Goal: Transaction & Acquisition: Book appointment/travel/reservation

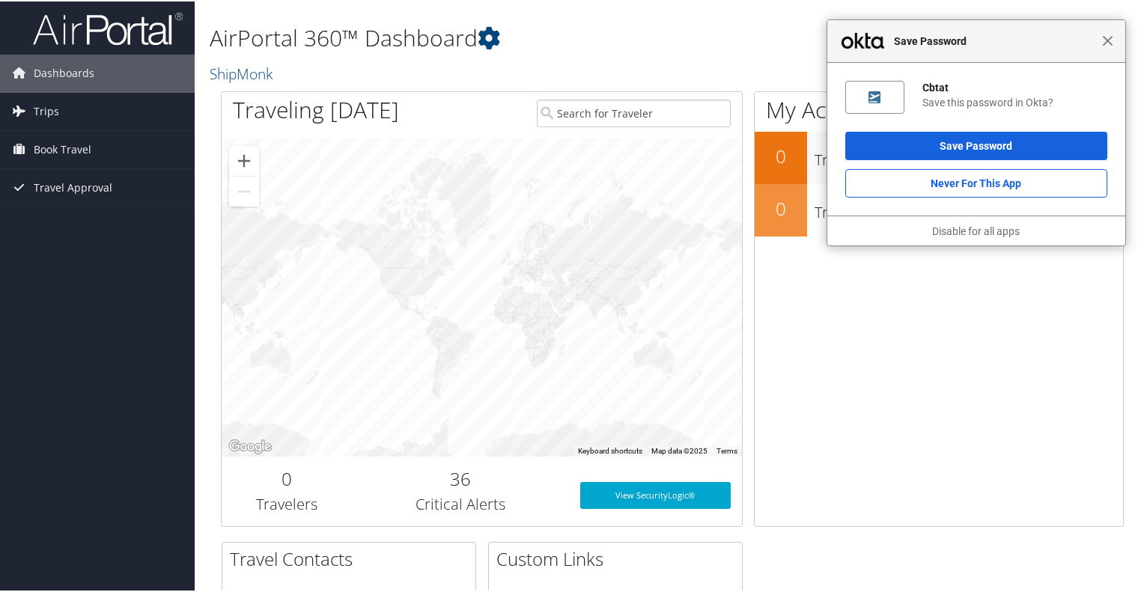
click at [1106, 38] on span "Close" at bounding box center [1108, 39] width 11 height 11
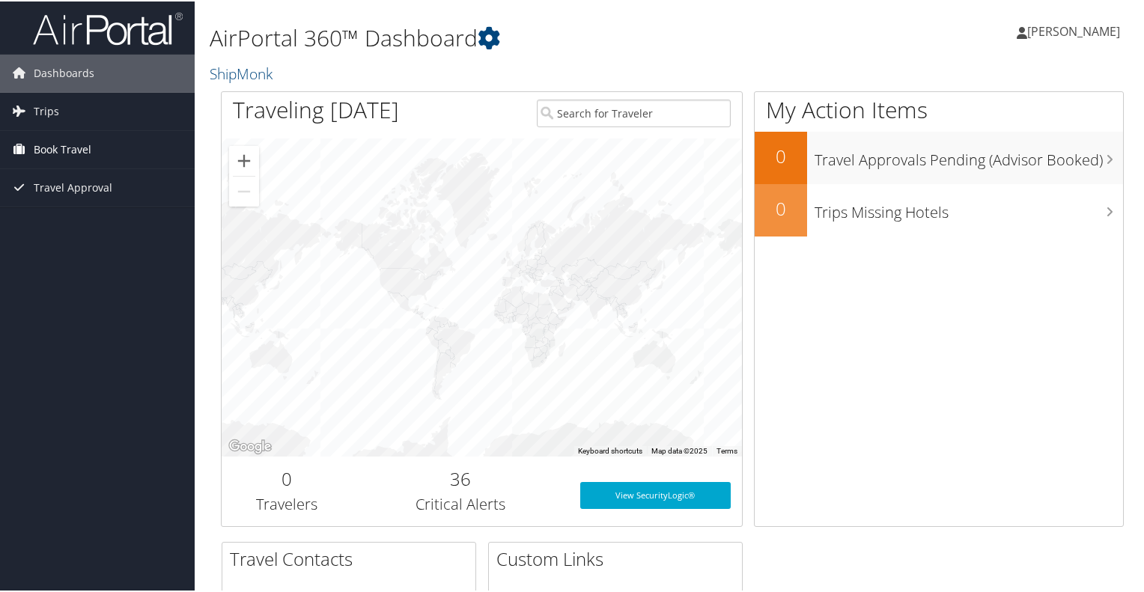
click at [67, 148] on span "Book Travel" at bounding box center [63, 148] width 58 height 37
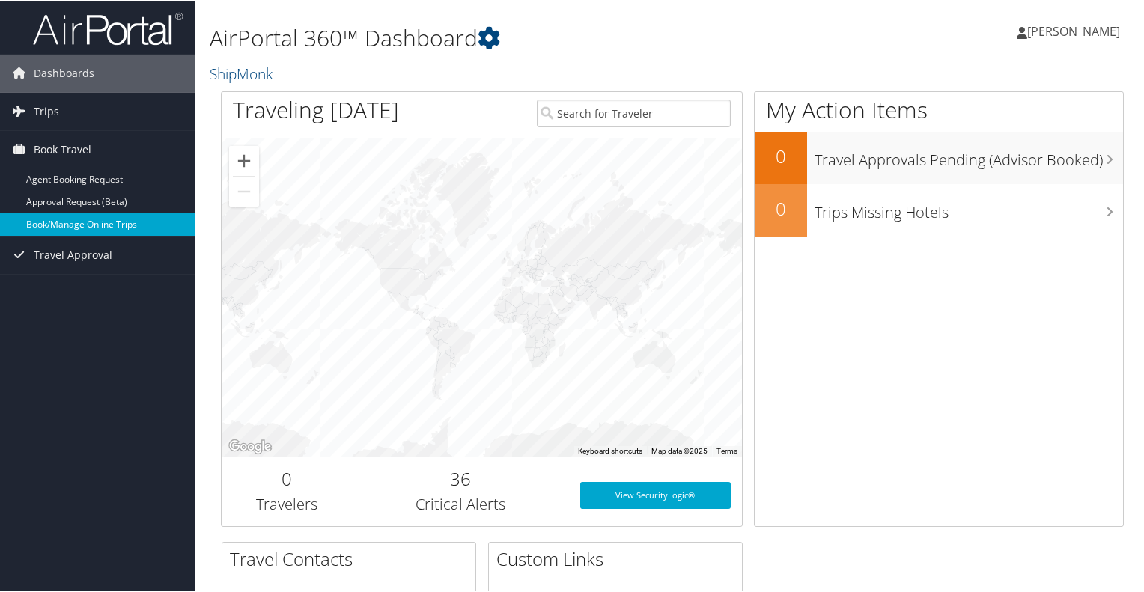
click at [74, 220] on link "Book/Manage Online Trips" at bounding box center [97, 223] width 195 height 22
